Goal: Task Accomplishment & Management: Manage account settings

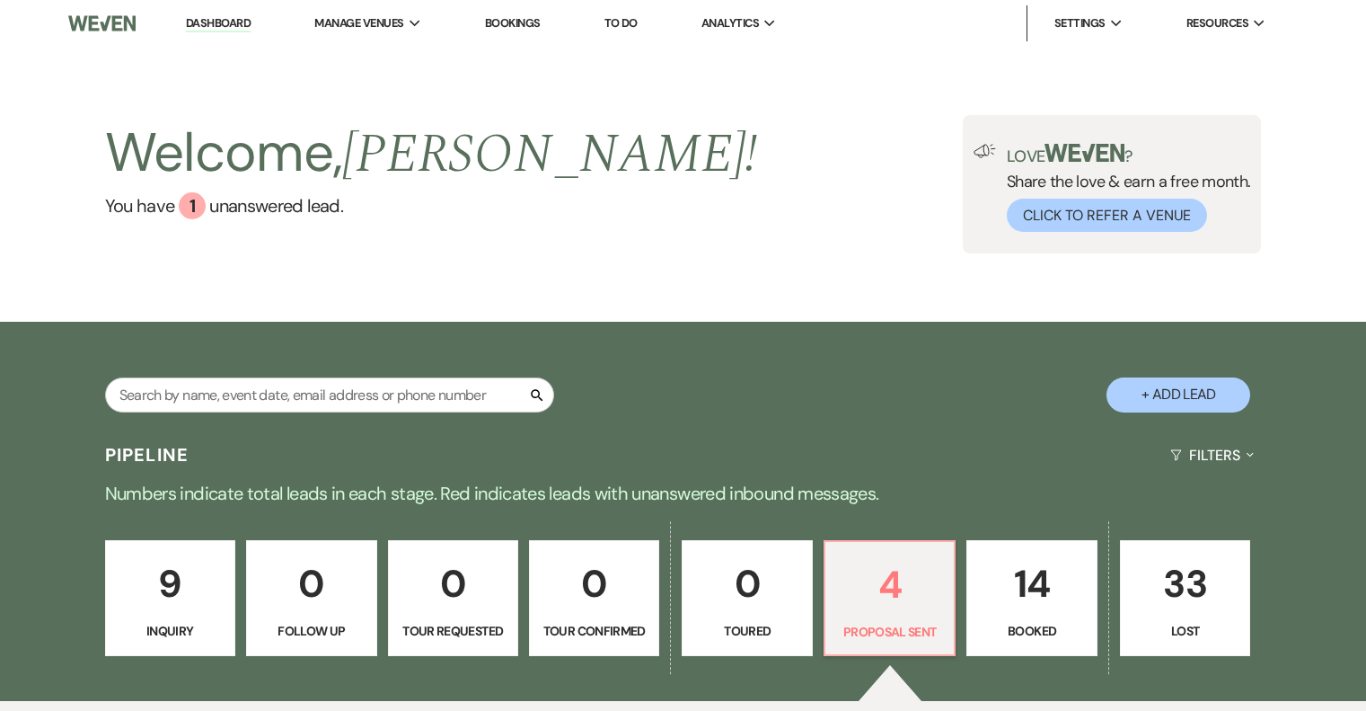
select select "6"
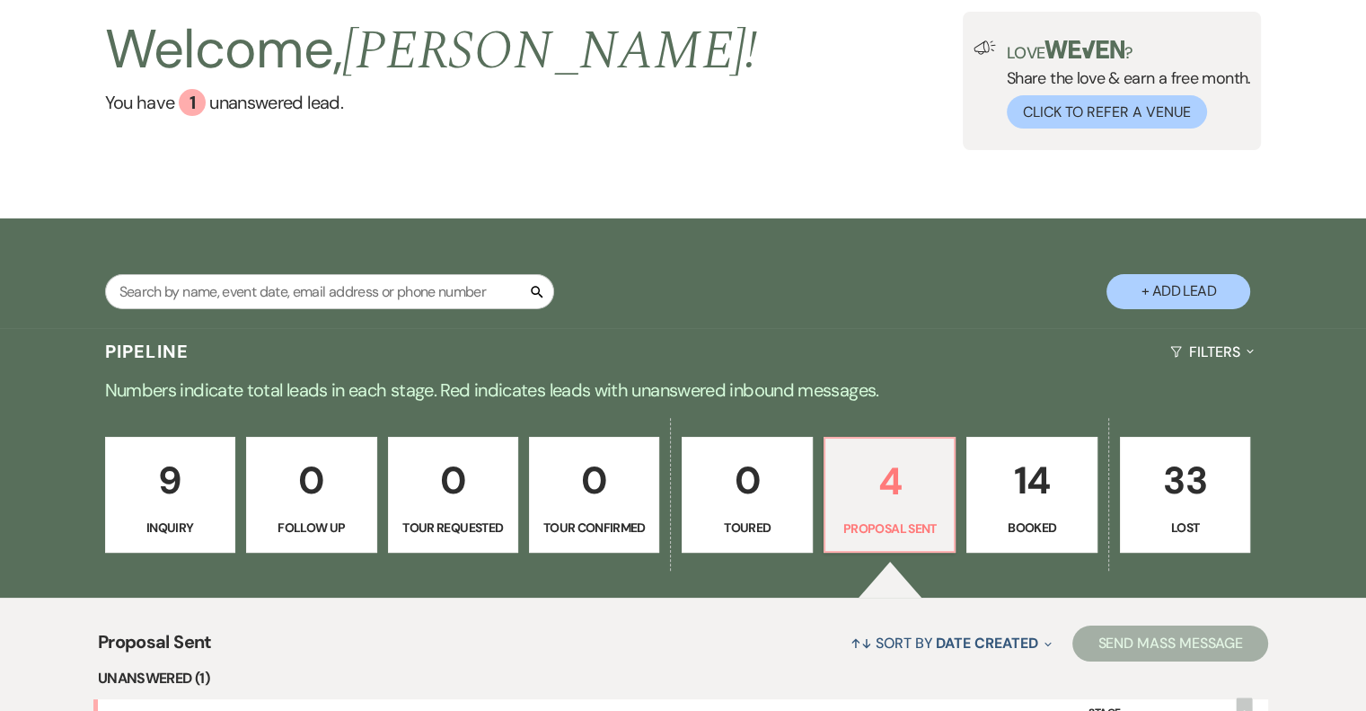
scroll to position [448, 0]
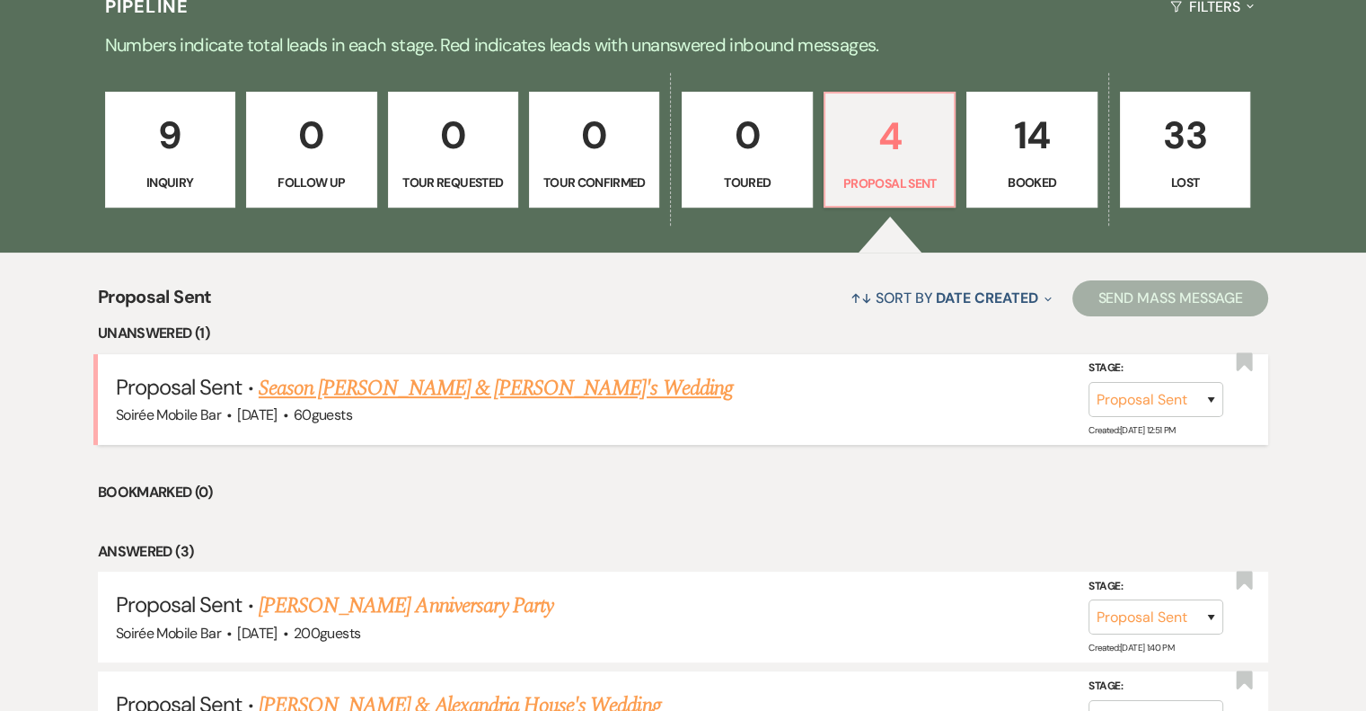
click at [471, 385] on link "Season [PERSON_NAME] & [PERSON_NAME]'s Wedding" at bounding box center [496, 388] width 474 height 32
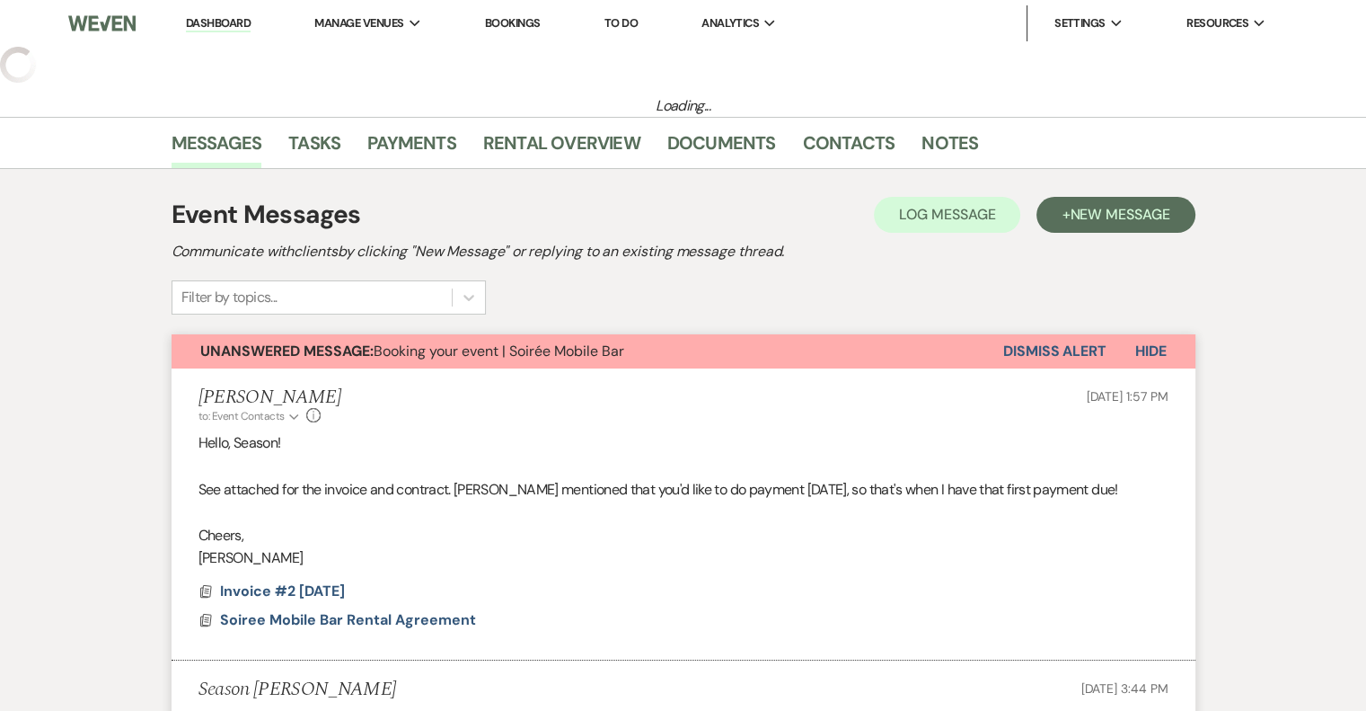
select select "6"
select select "2"
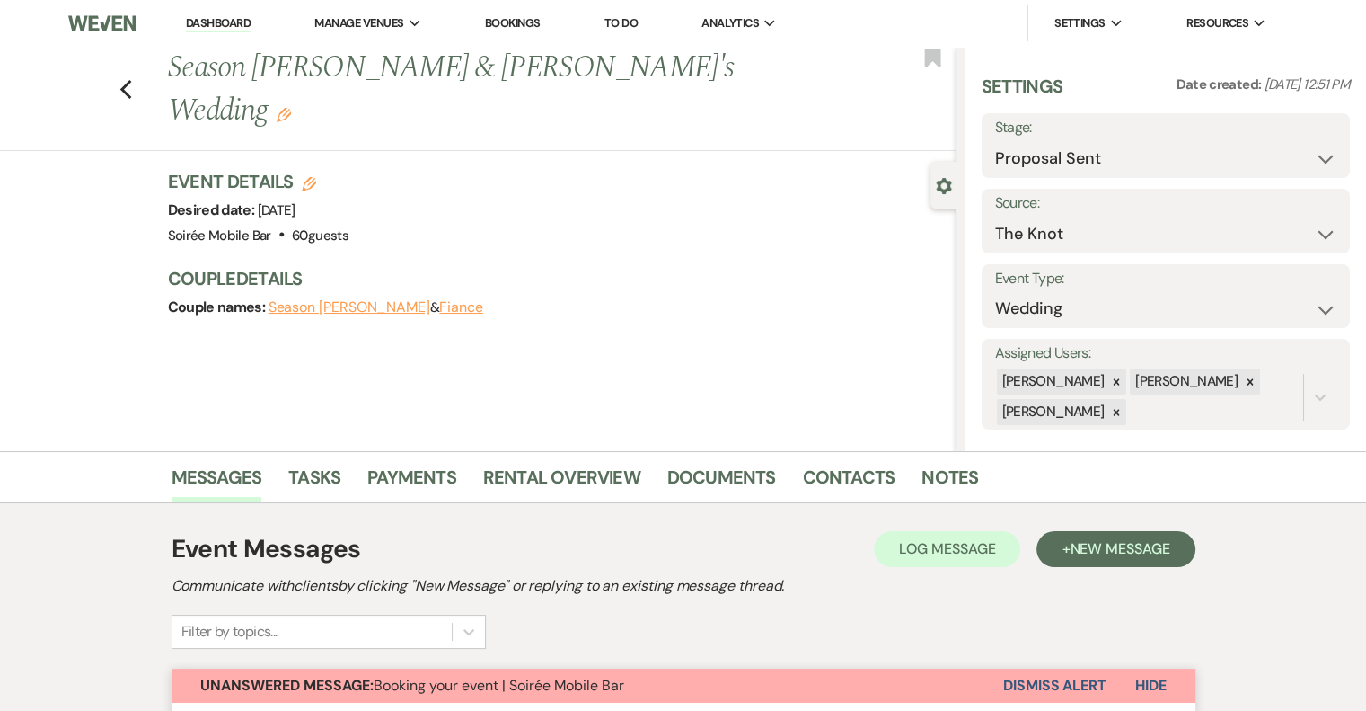
click at [223, 18] on link "Dashboard" at bounding box center [218, 23] width 65 height 17
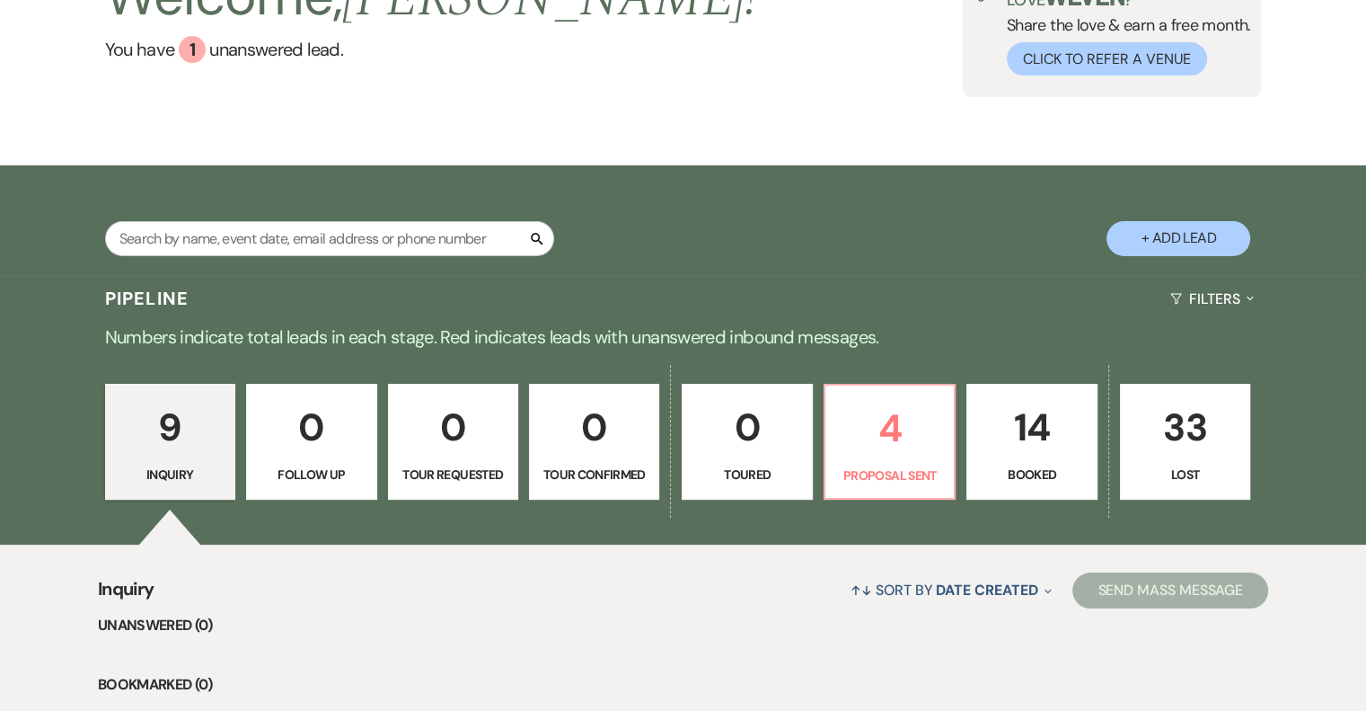
scroll to position [449, 0]
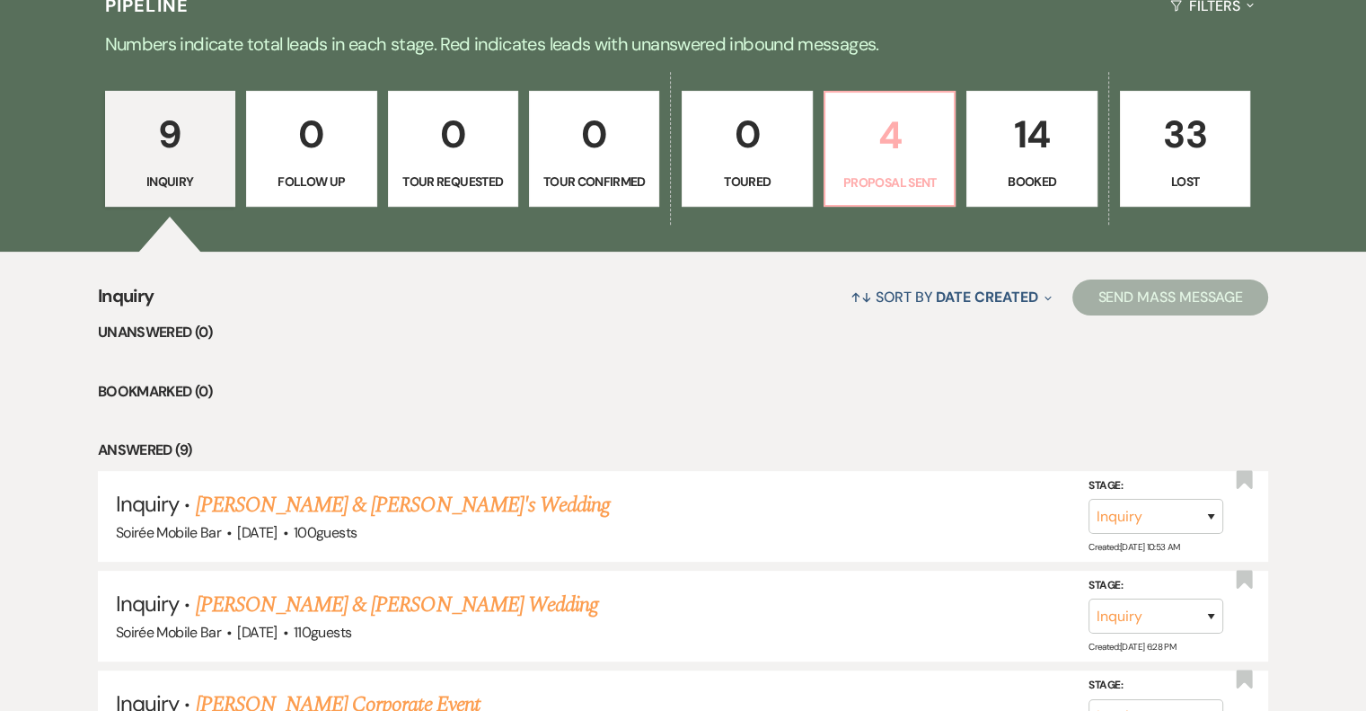
click at [872, 129] on p "4" at bounding box center [889, 135] width 107 height 60
select select "6"
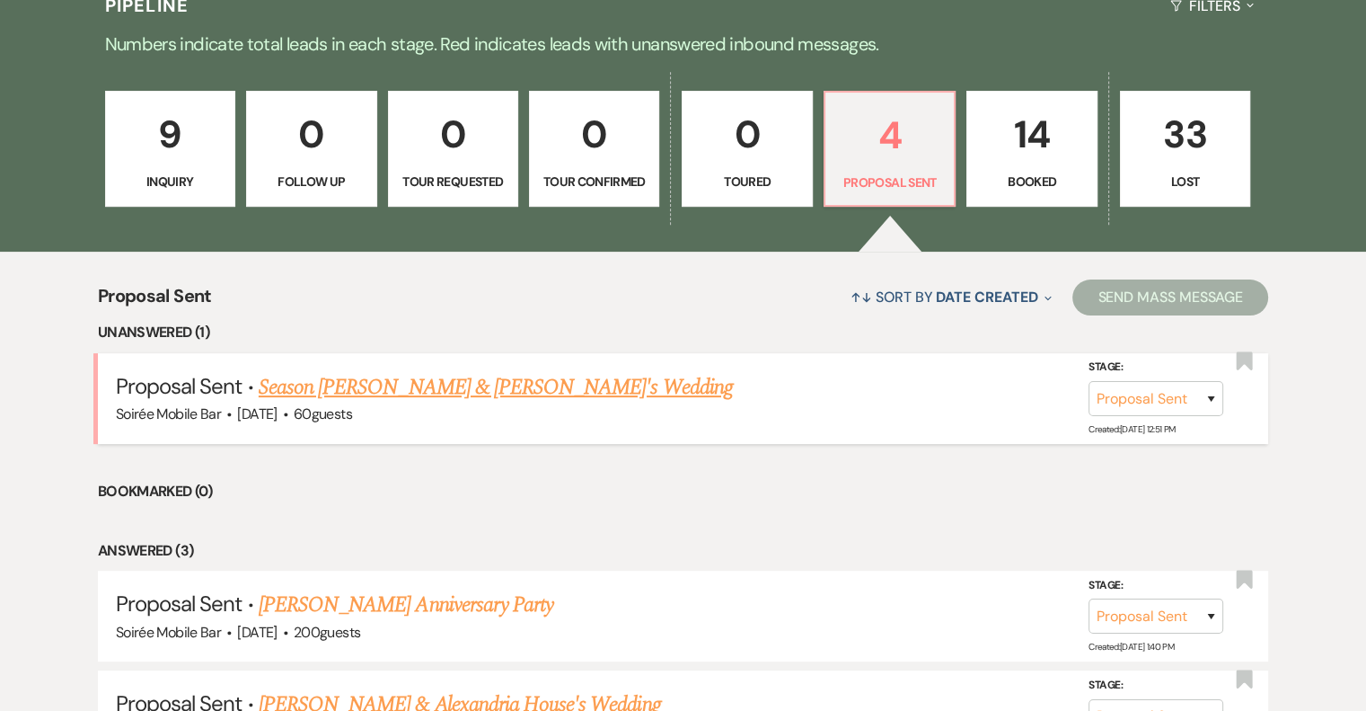
click at [435, 381] on link "Season [PERSON_NAME] & [PERSON_NAME]'s Wedding" at bounding box center [496, 387] width 474 height 32
select select "6"
select select "2"
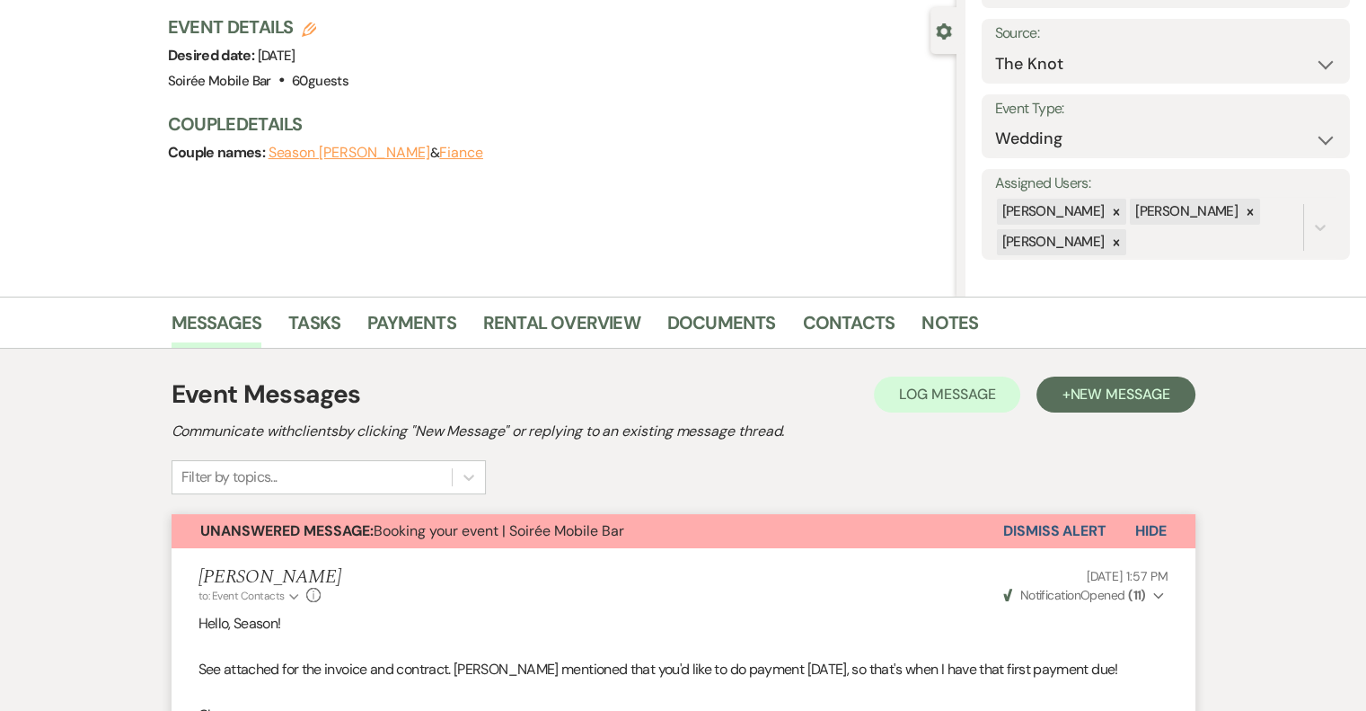
scroll to position [201, 0]
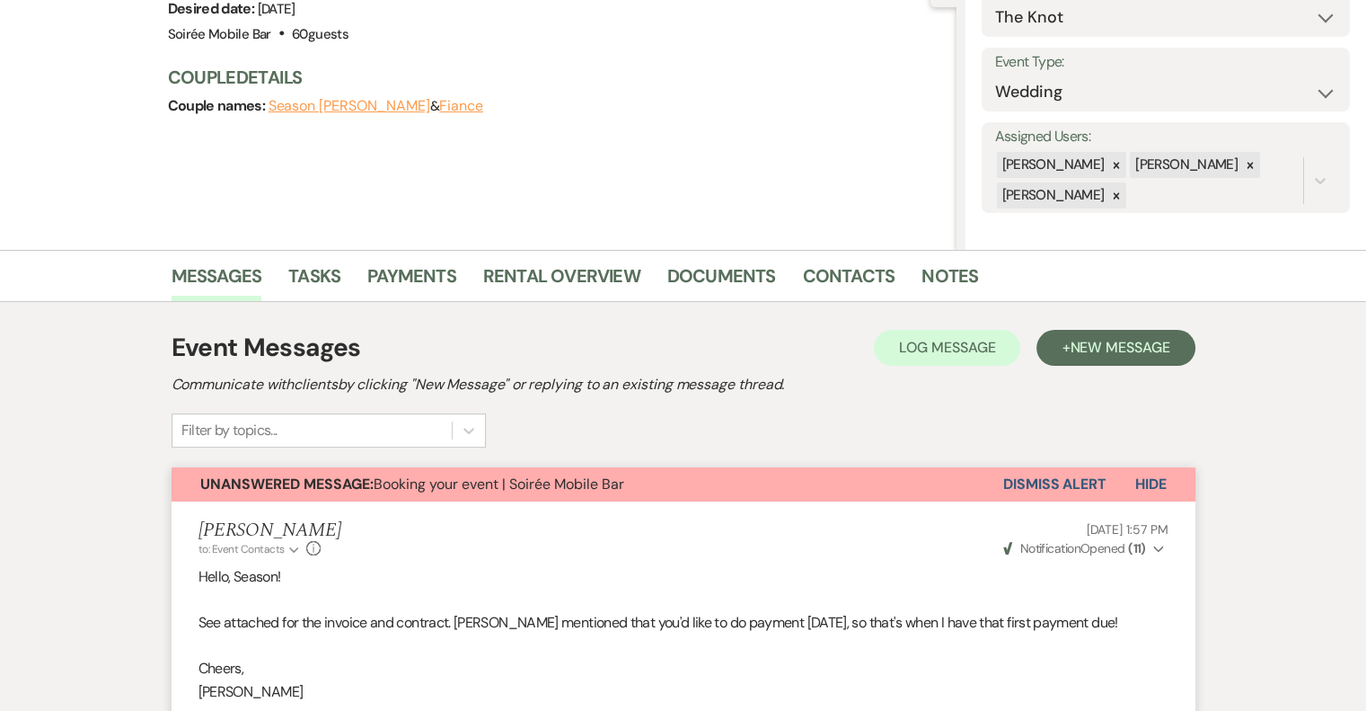
click at [1060, 491] on button "Dismiss Alert" at bounding box center [1054, 484] width 103 height 34
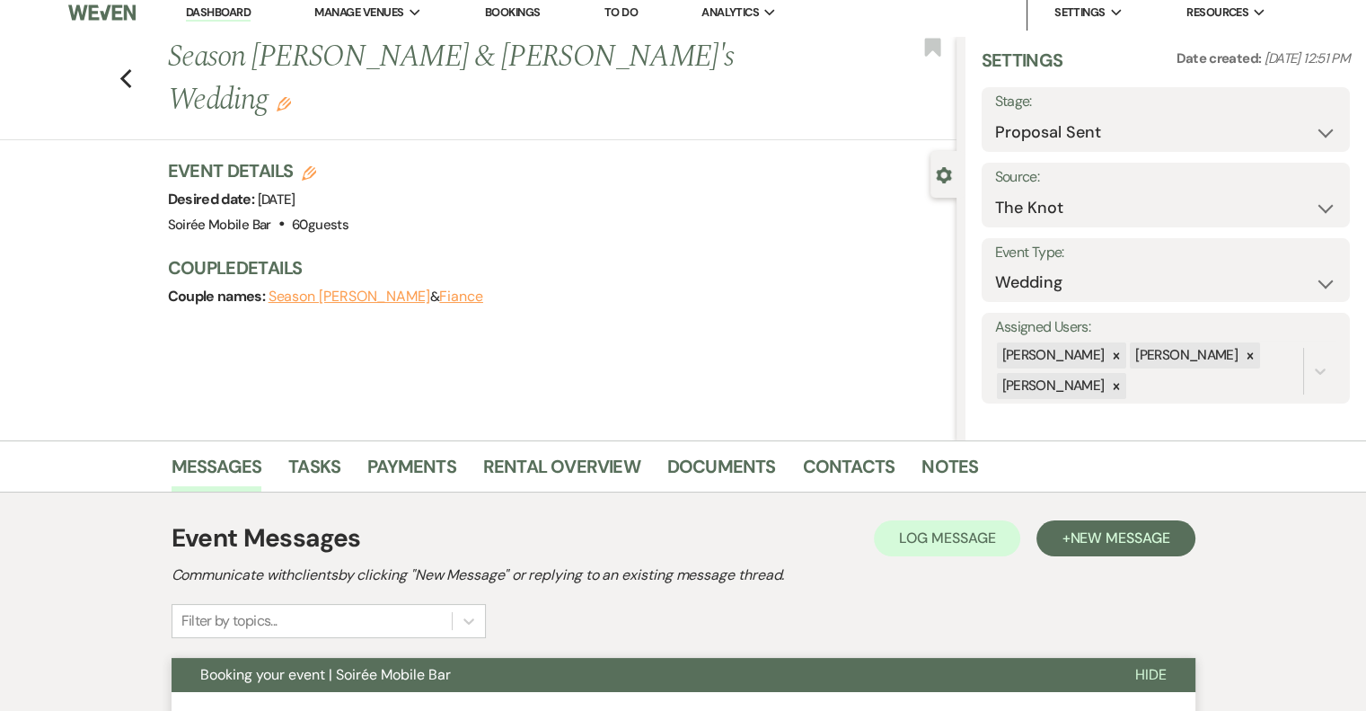
scroll to position [0, 0]
